Goal: Navigation & Orientation: Go to known website

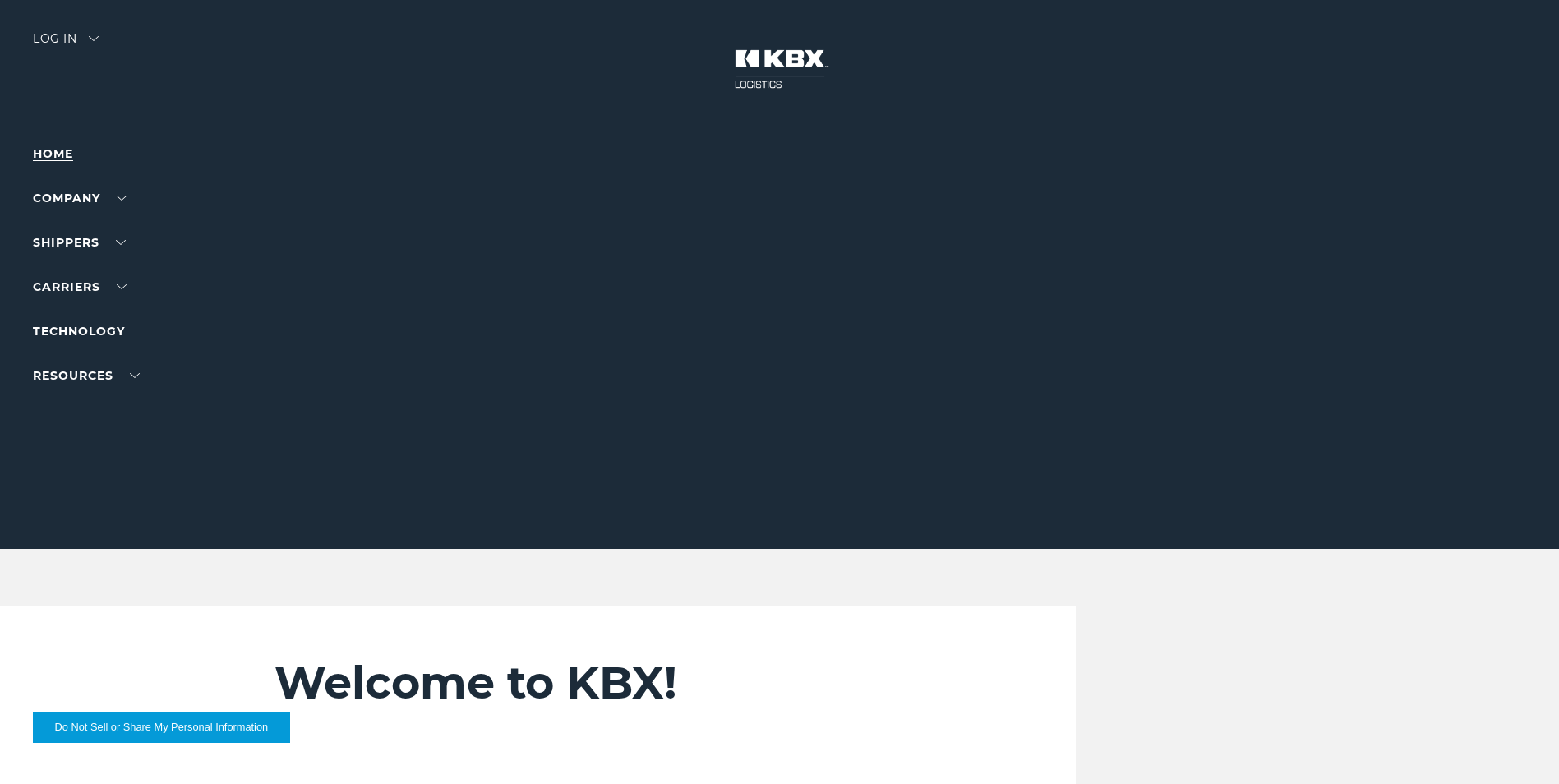
click at [61, 159] on link "Home" at bounding box center [53, 153] width 40 height 14
